Goal: Navigation & Orientation: Find specific page/section

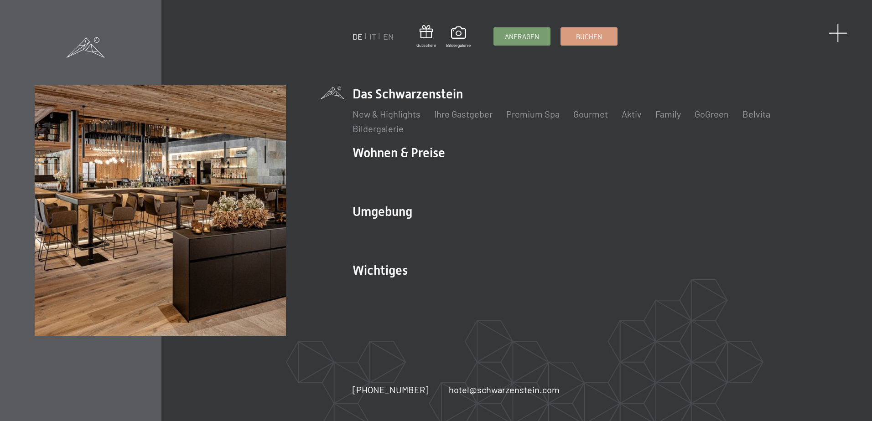
click at [833, 28] on span at bounding box center [838, 33] width 19 height 19
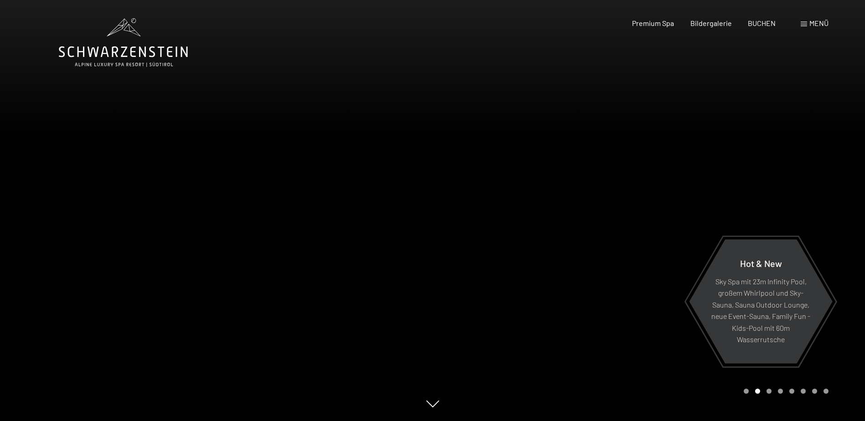
click at [802, 24] on span at bounding box center [804, 24] width 6 height 5
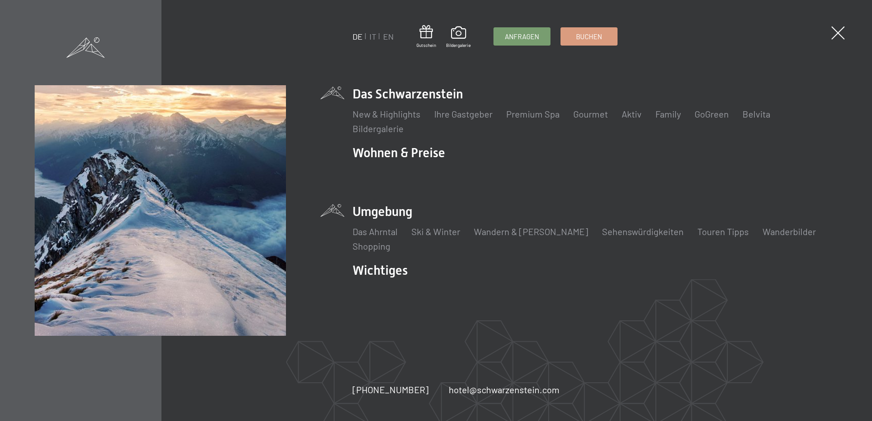
click at [386, 212] on li "Umgebung Das Ahrntal Ski & Winter Skifahren Skischule Wandern & Sommer Wandern …" at bounding box center [594, 228] width 484 height 50
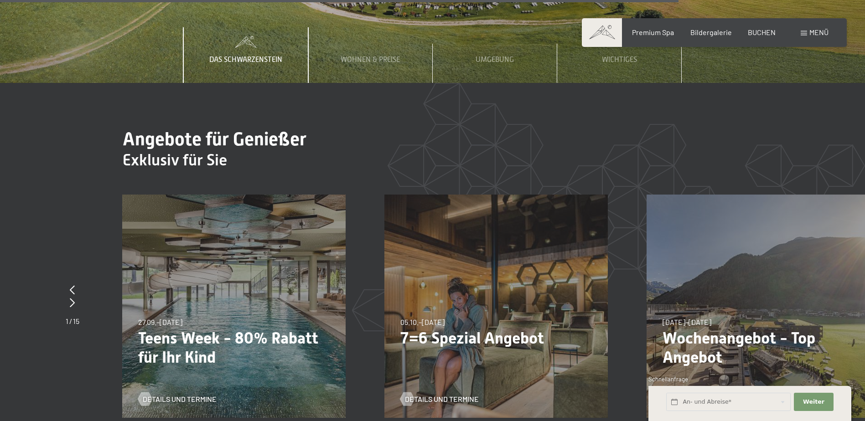
scroll to position [3845, 0]
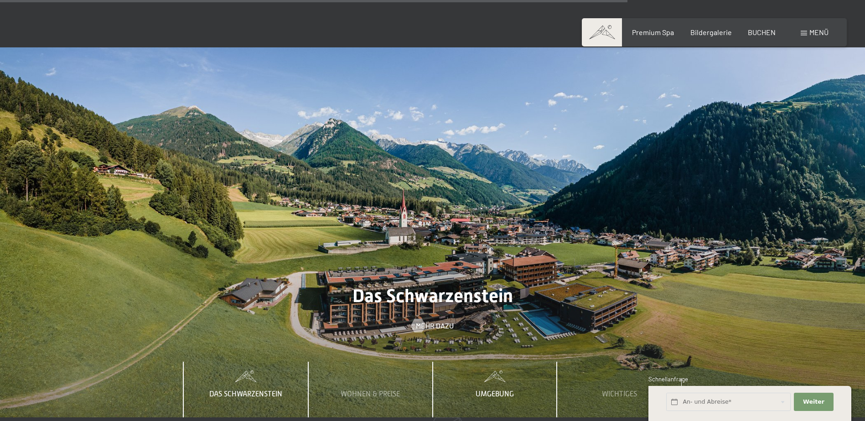
click at [502, 390] on span "Umgebung" at bounding box center [495, 394] width 38 height 8
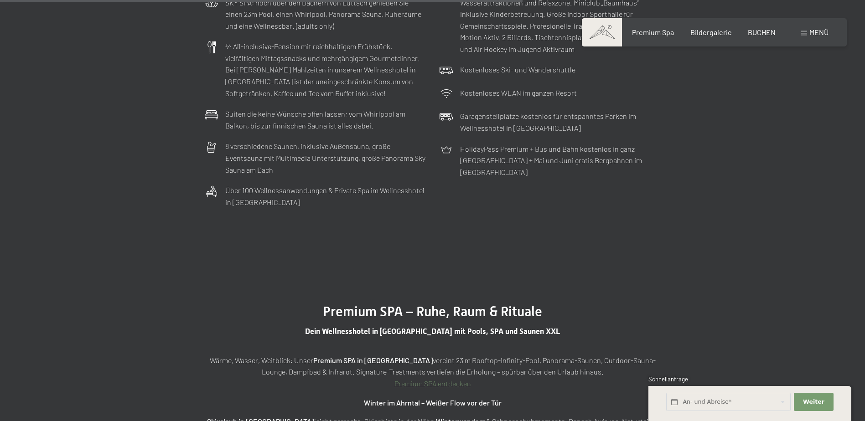
scroll to position [2834, 0]
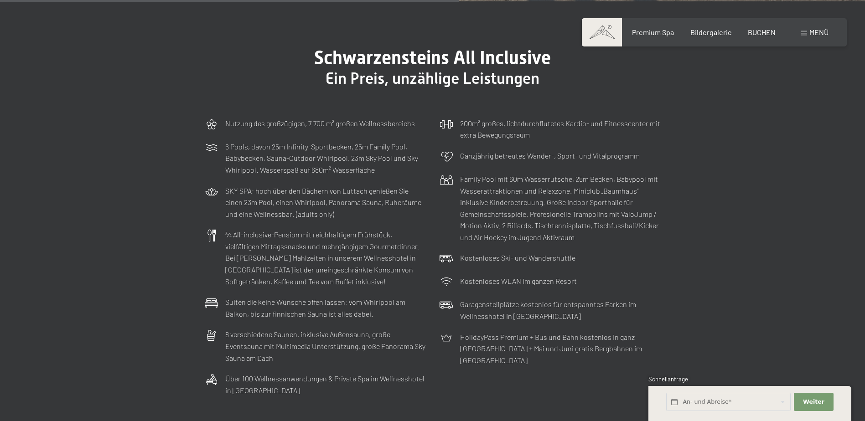
click at [818, 34] on span "Menü" at bounding box center [818, 32] width 19 height 9
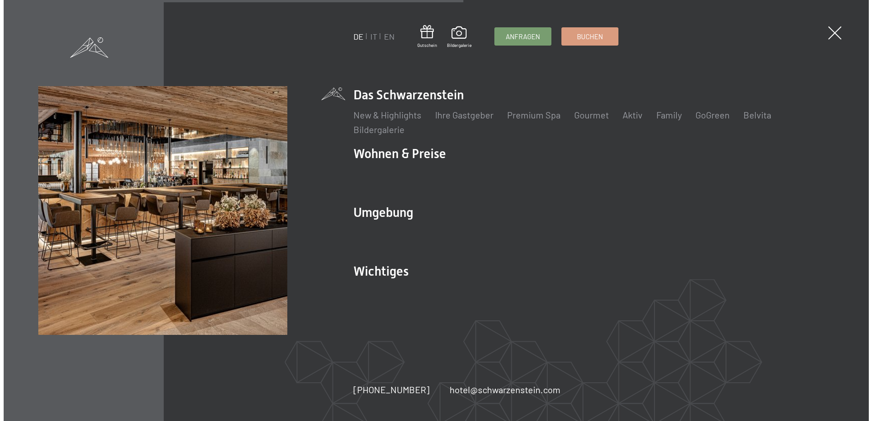
scroll to position [2849, 0]
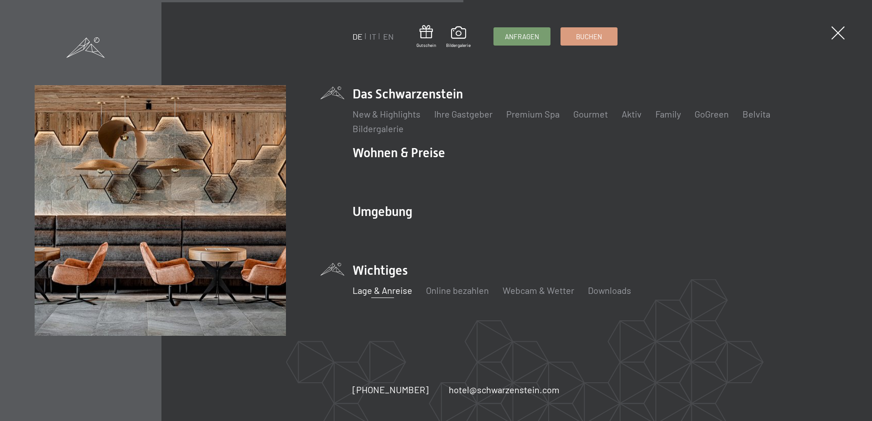
click at [378, 292] on link "Lage & Anreise" at bounding box center [382, 290] width 60 height 11
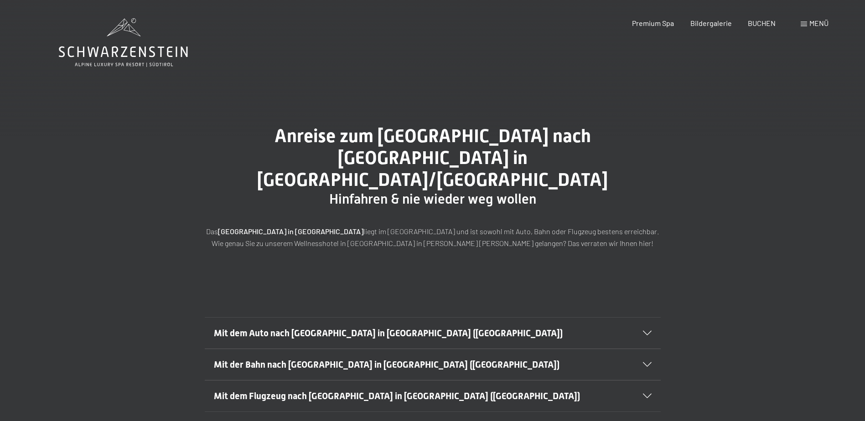
click at [642, 331] on div at bounding box center [642, 333] width 20 height 5
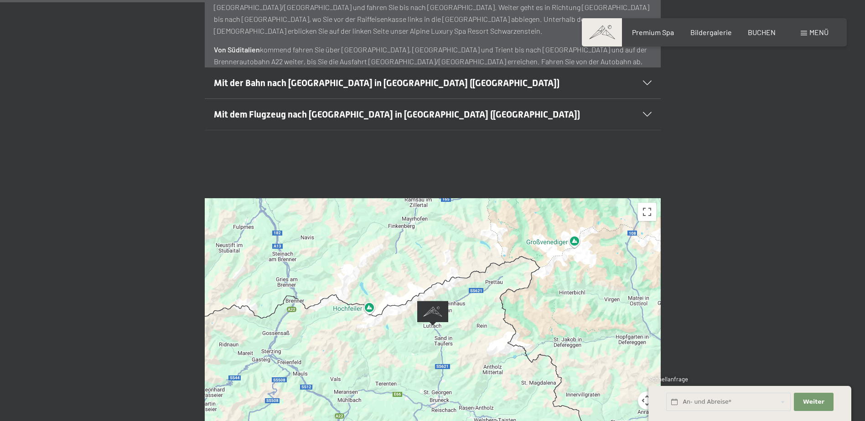
scroll to position [502, 0]
click at [397, 327] on div at bounding box center [433, 326] width 456 height 255
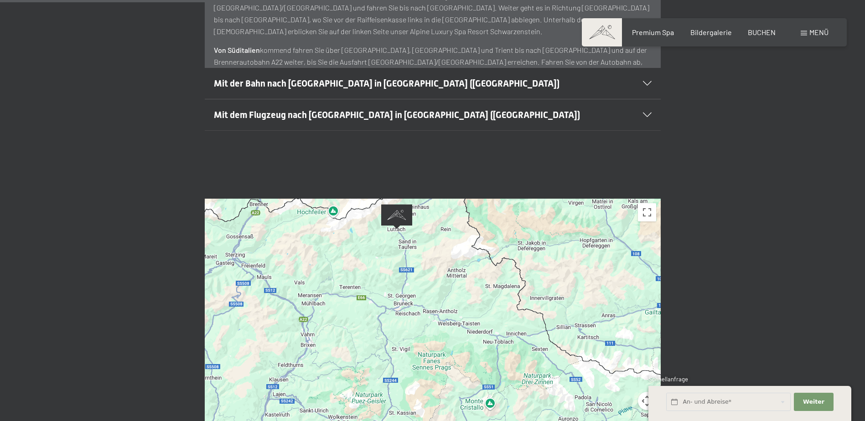
drag, startPoint x: 499, startPoint y: 290, endPoint x: 407, endPoint y: 255, distance: 98.4
click at [407, 255] on div at bounding box center [433, 326] width 456 height 255
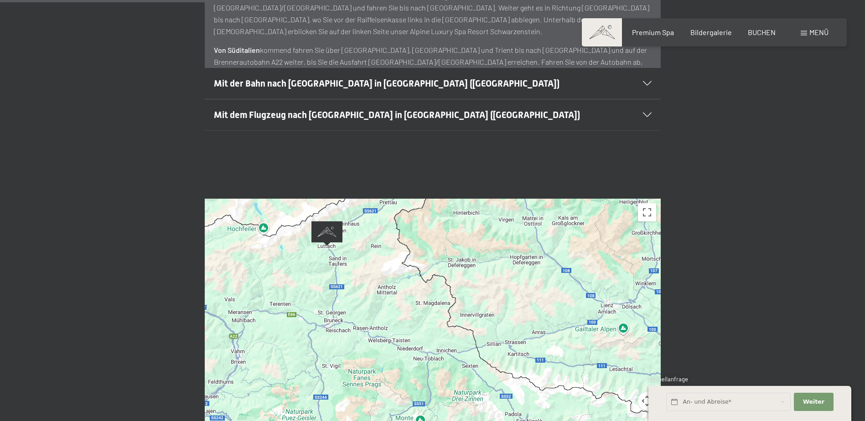
drag, startPoint x: 410, startPoint y: 283, endPoint x: 342, endPoint y: 314, distance: 75.3
click at [338, 315] on div at bounding box center [433, 326] width 456 height 255
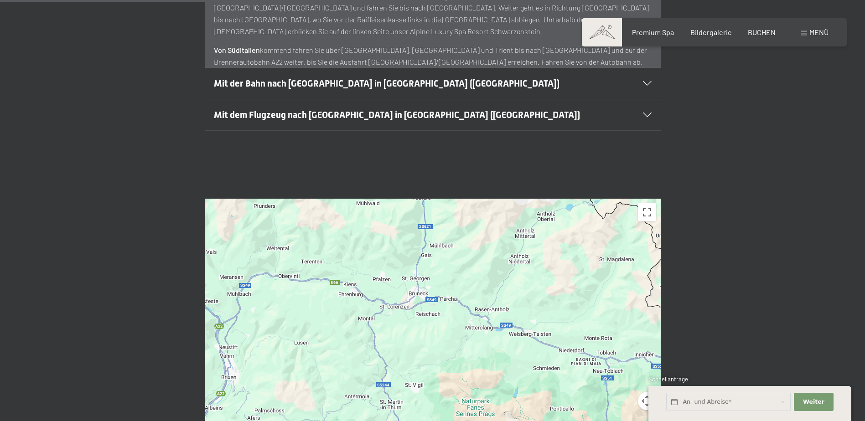
drag, startPoint x: 371, startPoint y: 354, endPoint x: 418, endPoint y: 301, distance: 70.7
click at [418, 301] on div at bounding box center [433, 326] width 456 height 255
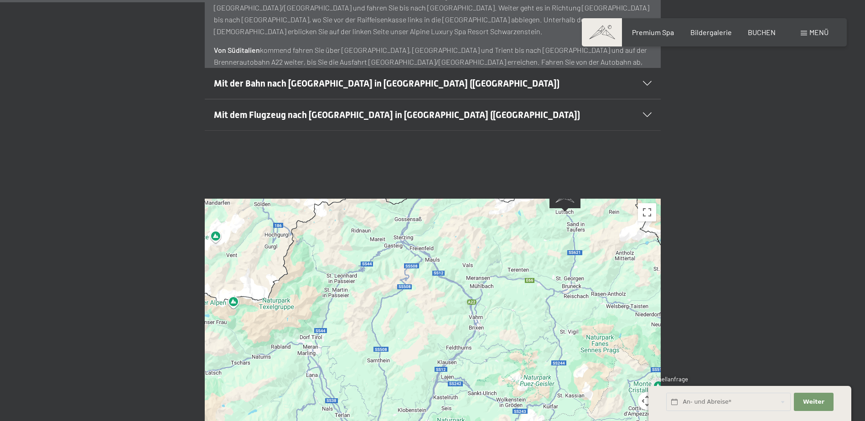
drag, startPoint x: 358, startPoint y: 366, endPoint x: 508, endPoint y: 342, distance: 152.0
click at [508, 342] on div at bounding box center [433, 326] width 456 height 255
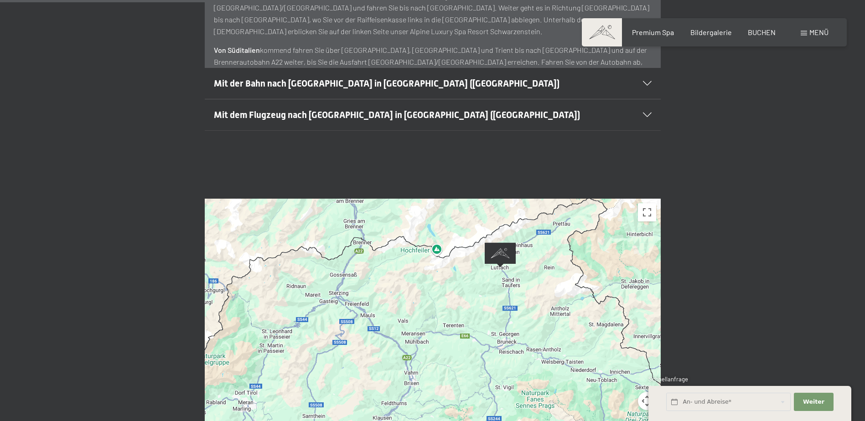
drag, startPoint x: 352, startPoint y: 366, endPoint x: 342, endPoint y: 378, distance: 15.9
click at [342, 378] on div at bounding box center [433, 326] width 456 height 255
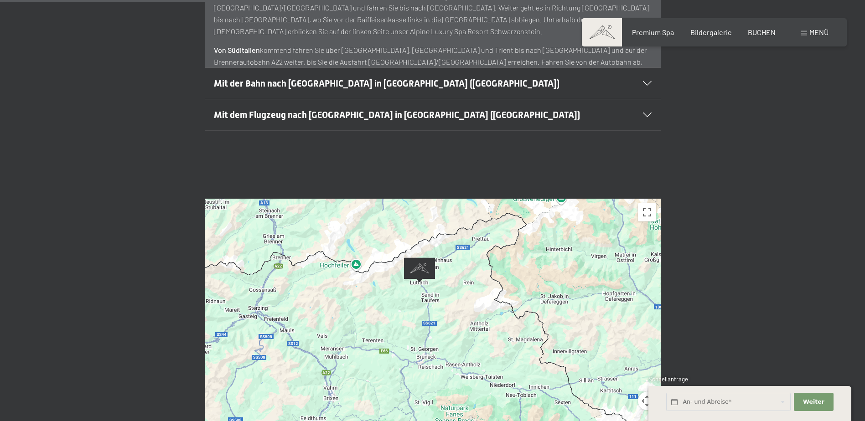
drag, startPoint x: 485, startPoint y: 358, endPoint x: 430, endPoint y: 367, distance: 55.4
click at [431, 367] on div at bounding box center [433, 326] width 456 height 255
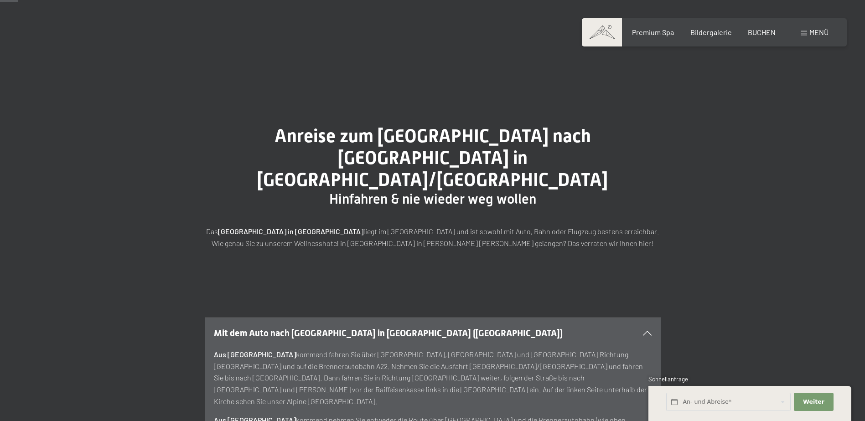
scroll to position [334, 0]
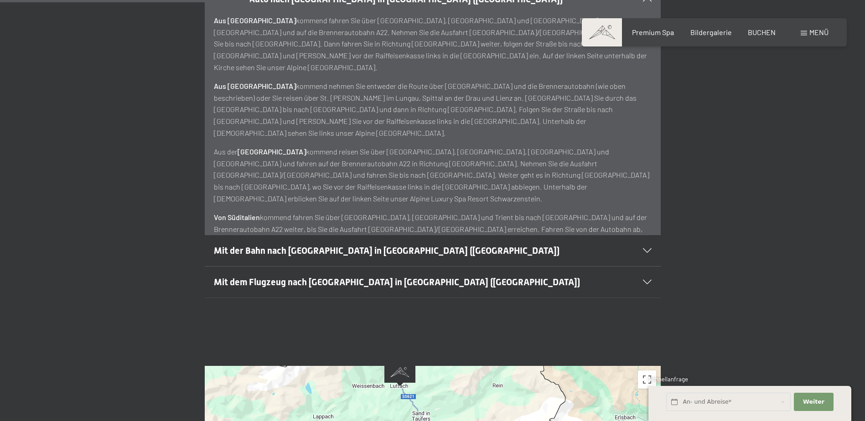
drag, startPoint x: 449, startPoint y: 376, endPoint x: 453, endPoint y: 363, distance: 13.7
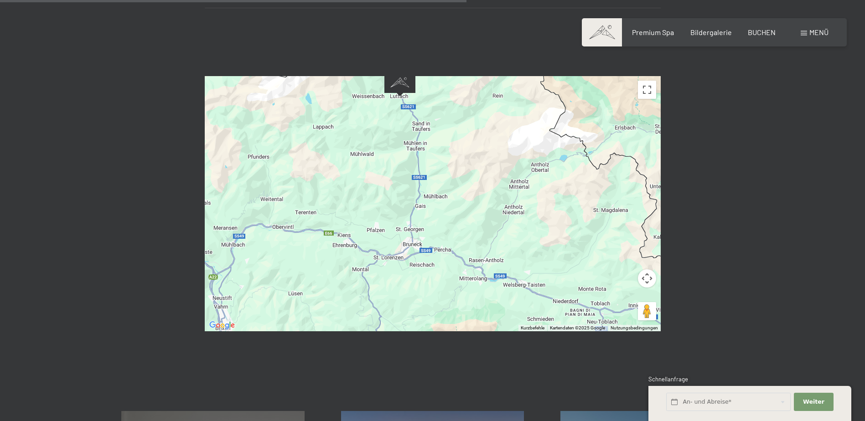
scroll to position [669, 0]
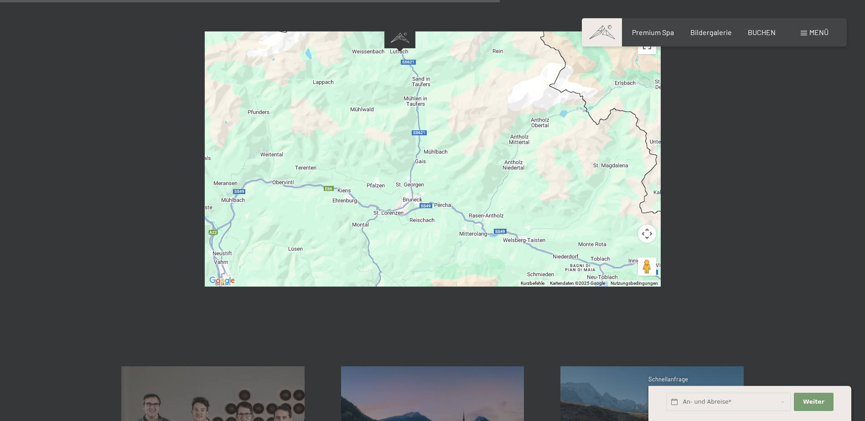
drag, startPoint x: 357, startPoint y: 142, endPoint x: 452, endPoint y: 159, distance: 96.3
click at [464, 157] on div at bounding box center [433, 158] width 456 height 255
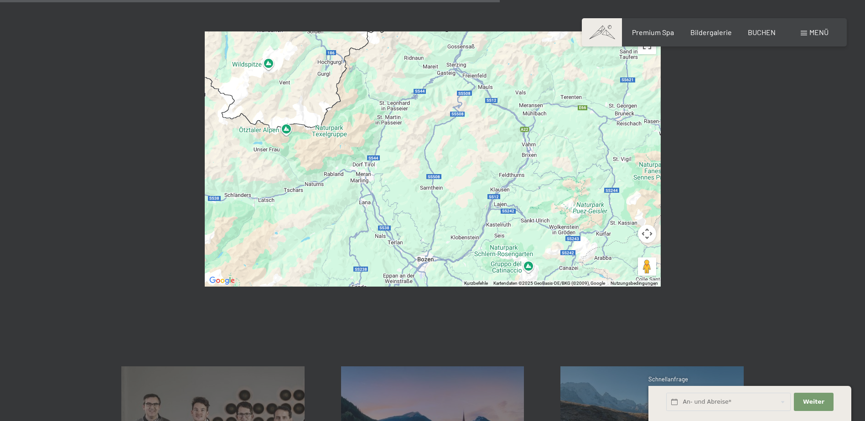
drag, startPoint x: 298, startPoint y: 187, endPoint x: 492, endPoint y: 110, distance: 208.4
click at [492, 110] on div at bounding box center [433, 158] width 456 height 255
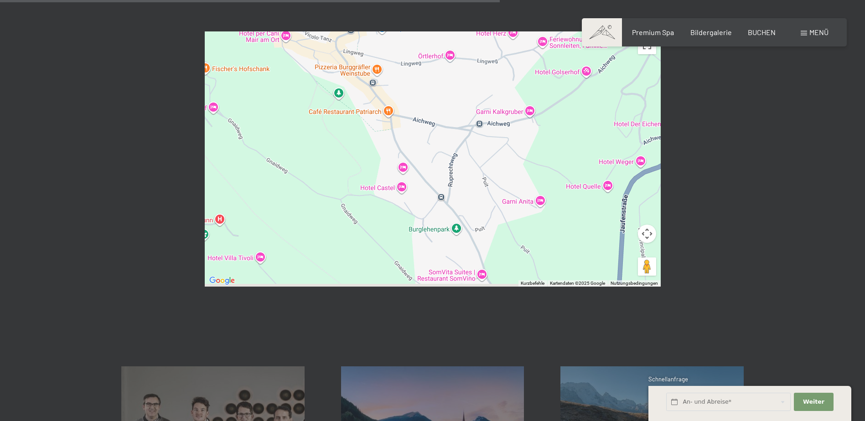
drag, startPoint x: 293, startPoint y: 172, endPoint x: 296, endPoint y: 85, distance: 87.2
click at [296, 88] on div at bounding box center [433, 158] width 456 height 255
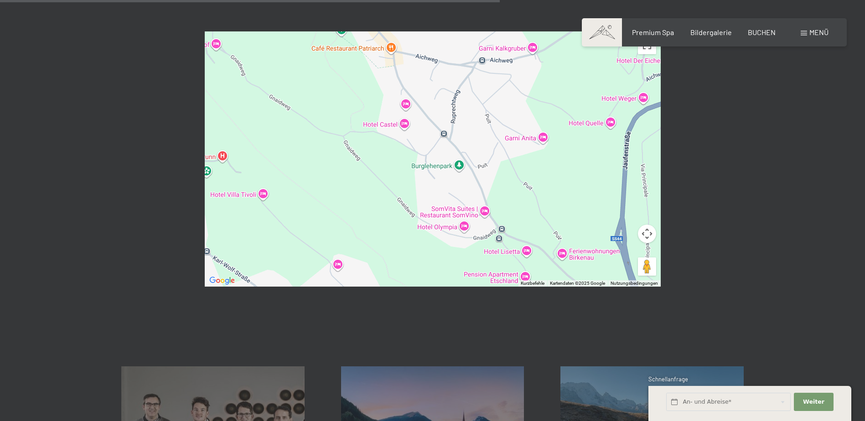
drag, startPoint x: 292, startPoint y: 167, endPoint x: 292, endPoint y: 268, distance: 100.8
click at [292, 227] on div at bounding box center [433, 158] width 456 height 255
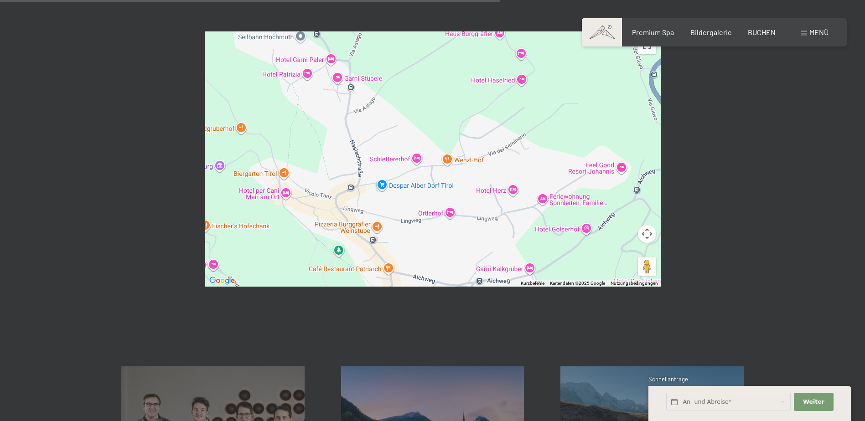
drag, startPoint x: 298, startPoint y: 131, endPoint x: 297, endPoint y: 175, distance: 43.8
click at [298, 169] on div at bounding box center [433, 158] width 456 height 255
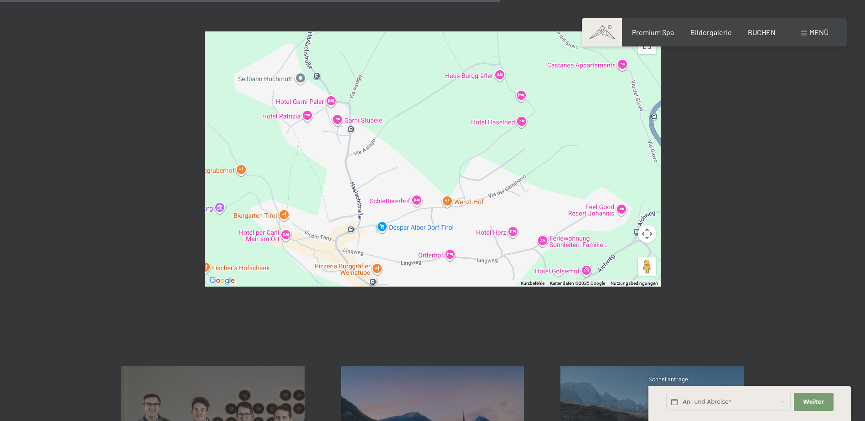
click at [296, 94] on div at bounding box center [433, 158] width 456 height 255
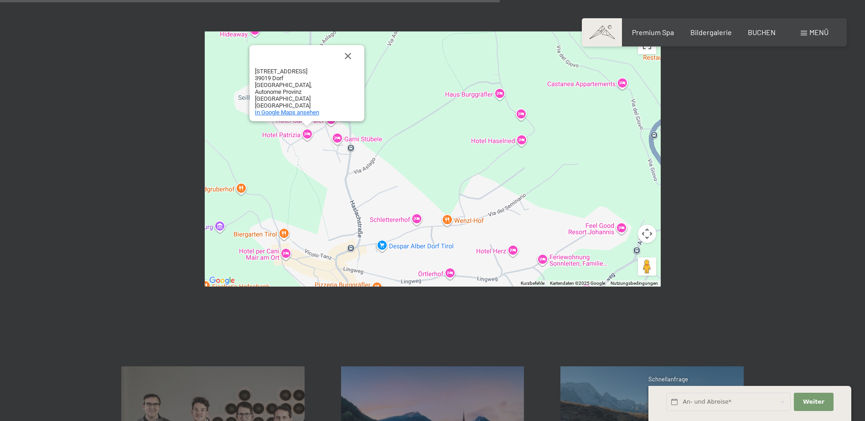
click at [278, 109] on span "In Google Maps ansehen" at bounding box center [287, 112] width 64 height 7
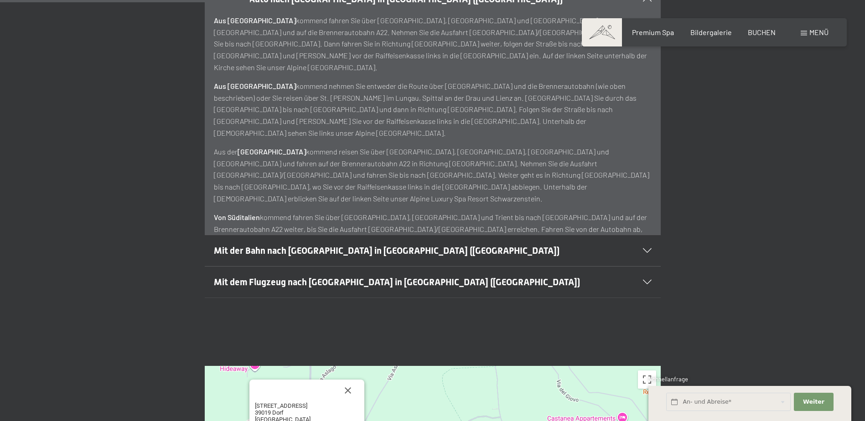
scroll to position [0, 0]
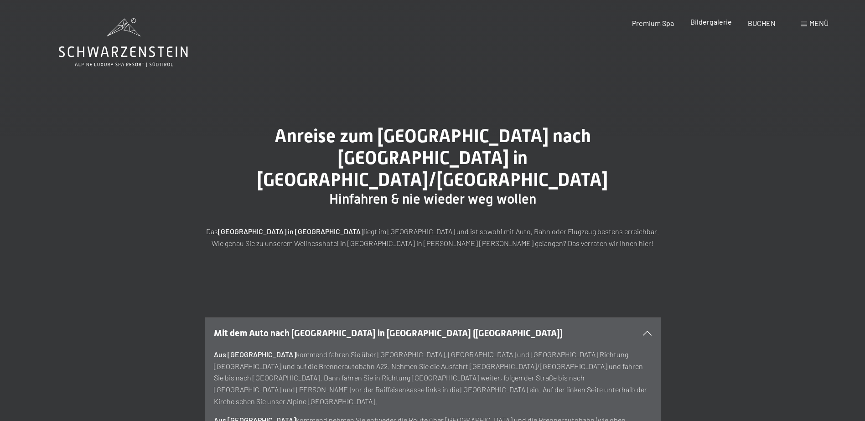
click at [692, 20] on span "Bildergalerie" at bounding box center [710, 21] width 41 height 9
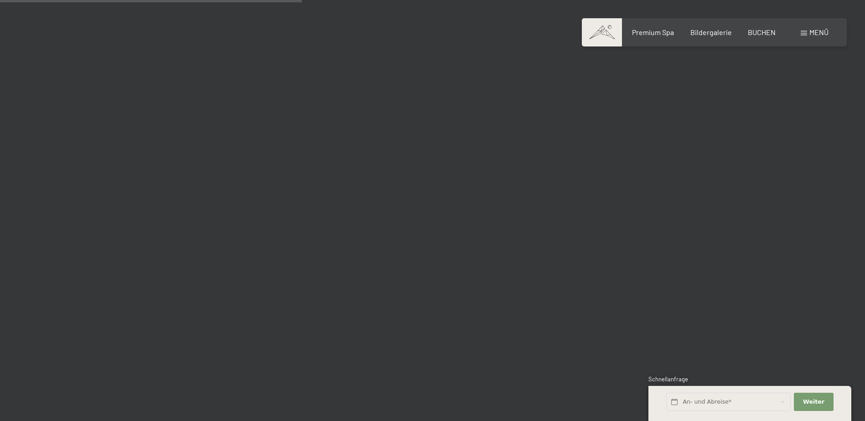
scroll to position [4013, 0]
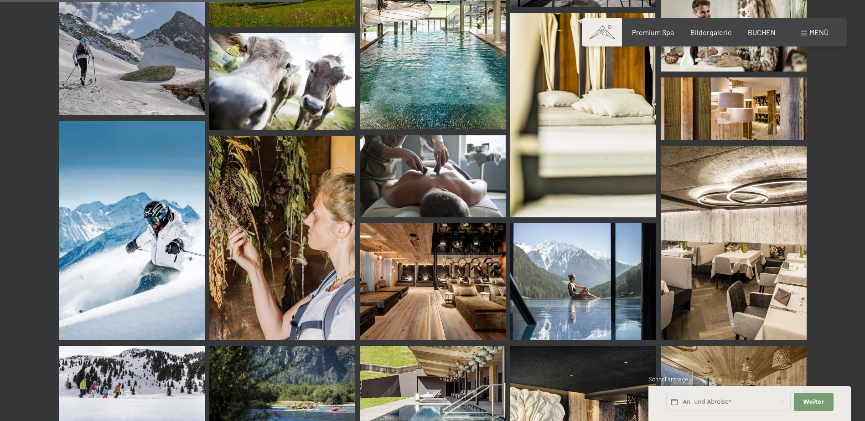
click at [420, 70] on img at bounding box center [433, 38] width 146 height 182
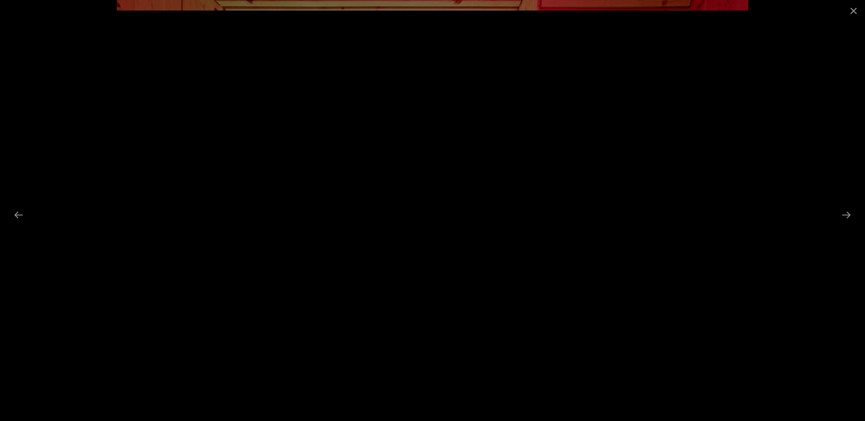
scroll to position [4849, 0]
